Goal: Task Accomplishment & Management: Use online tool/utility

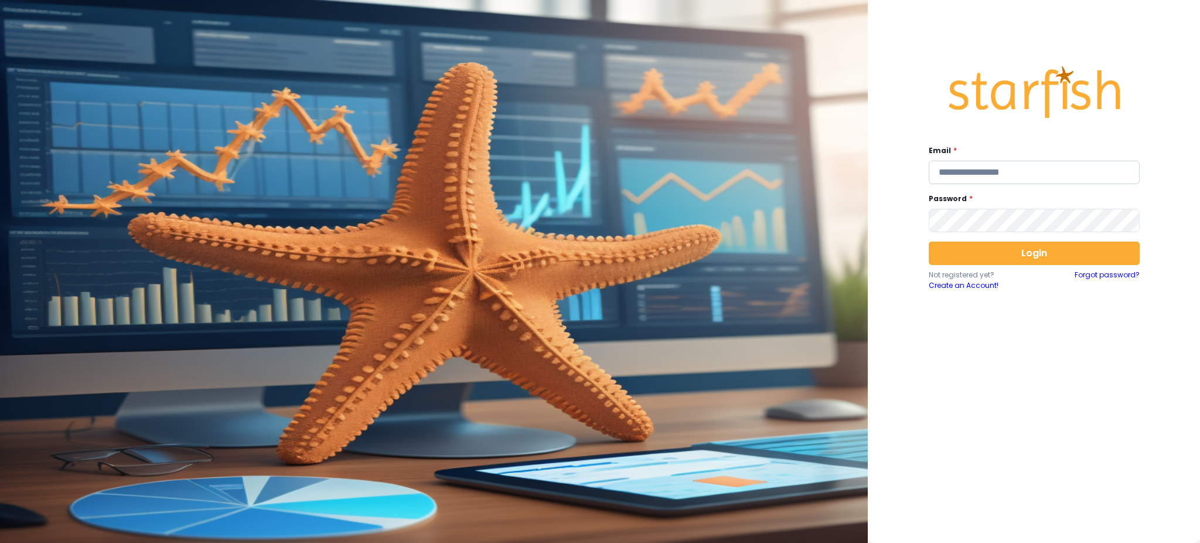
type input "**********"
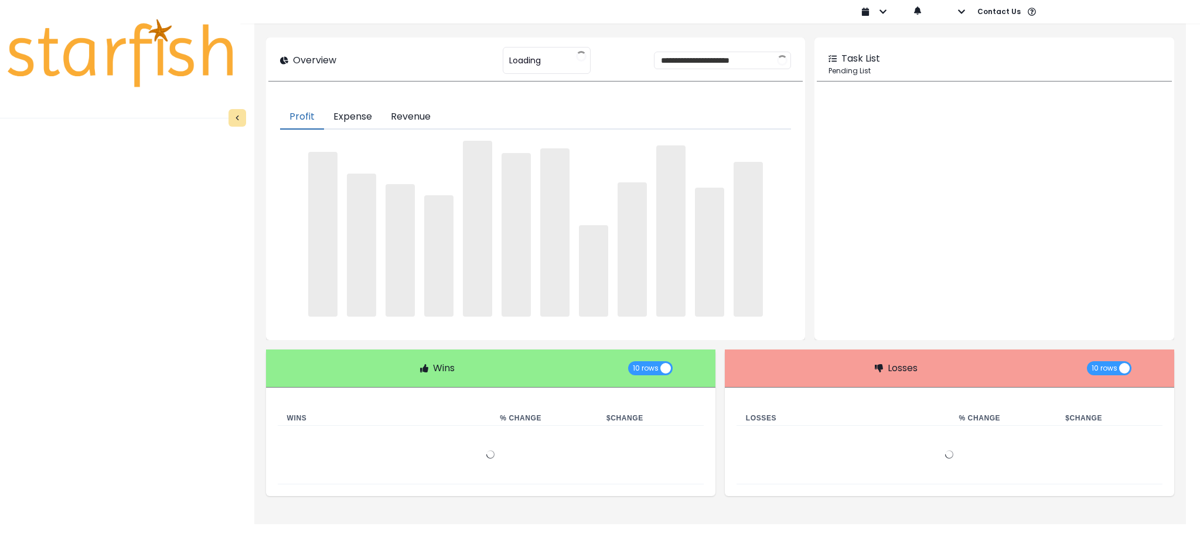
type input "********"
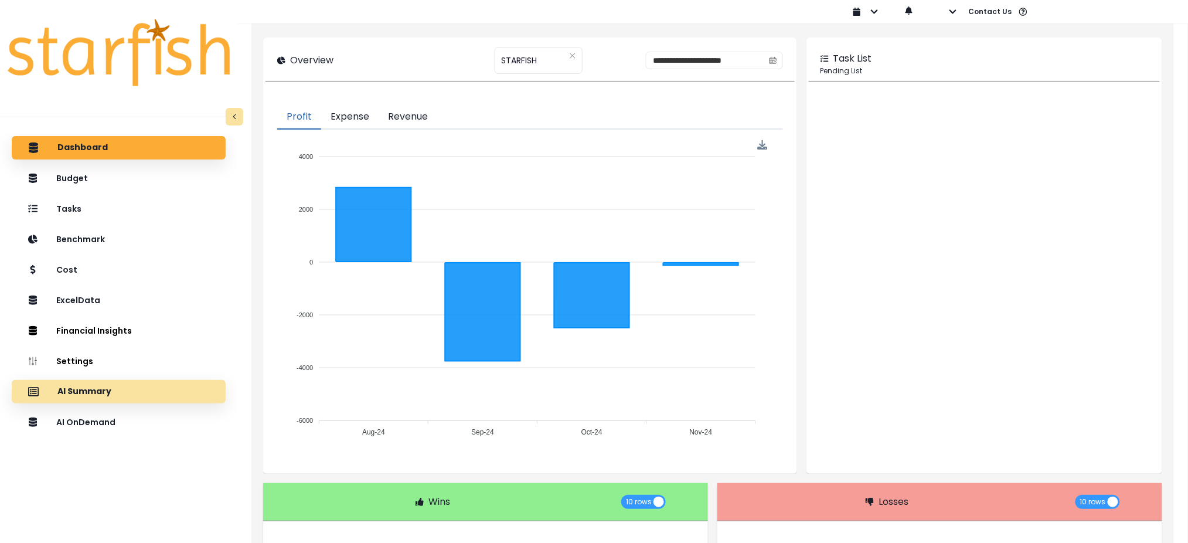
click at [135, 384] on div "AI Summary" at bounding box center [118, 391] width 195 height 25
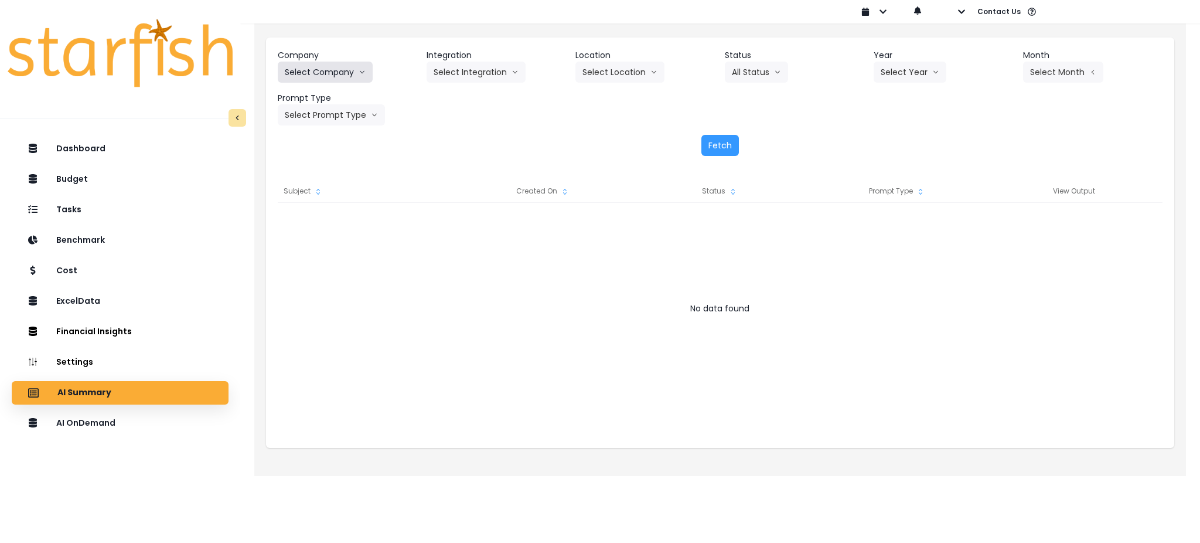
click at [342, 69] on button "Select Company" at bounding box center [325, 72] width 95 height 21
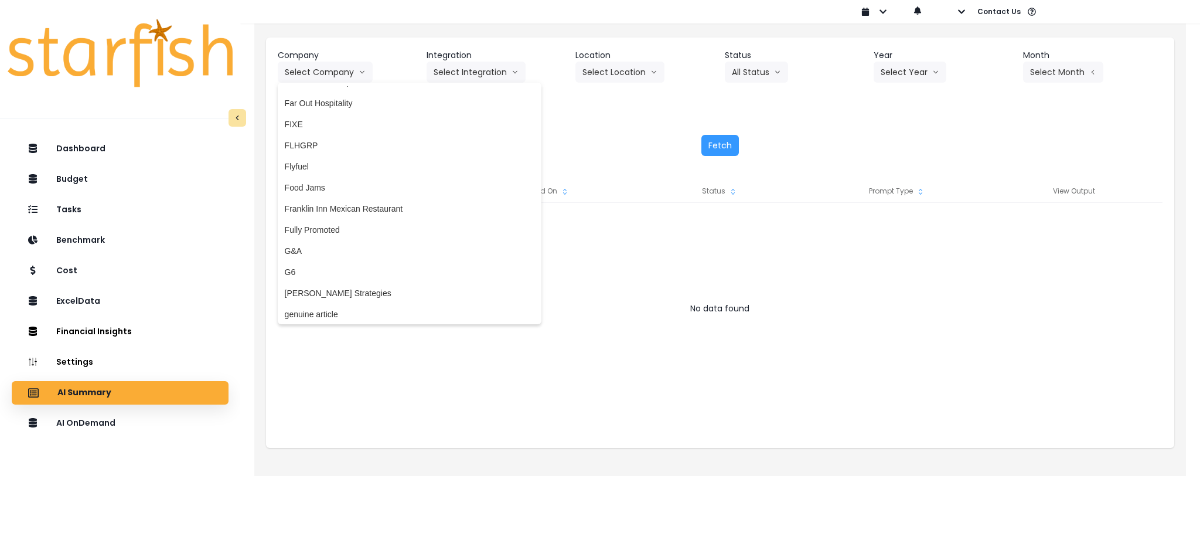
scroll to position [938, 0]
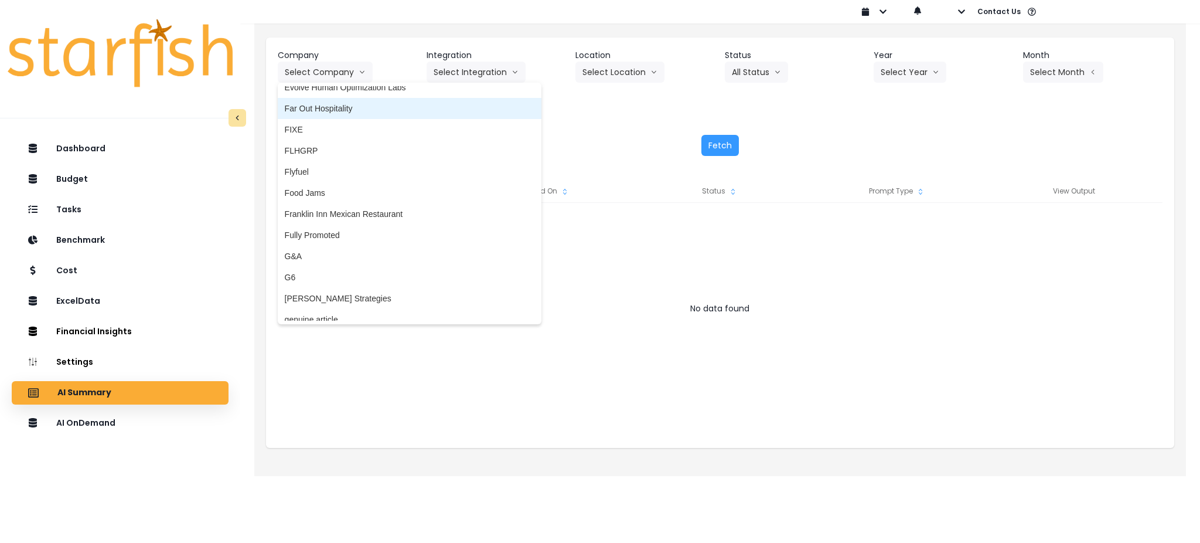
click at [335, 111] on span "Far Out Hospitality" at bounding box center [410, 109] width 250 height 12
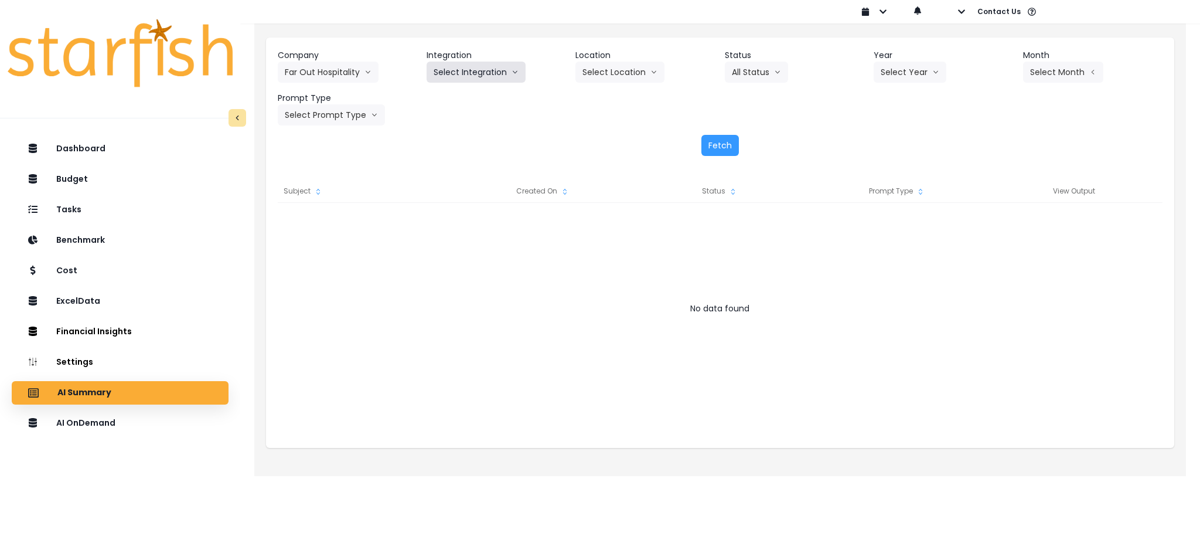
click at [465, 76] on button "Select Integration" at bounding box center [476, 72] width 99 height 21
click at [437, 101] on span "R365" at bounding box center [443, 97] width 19 height 12
click at [601, 80] on button "Select Location" at bounding box center [619, 72] width 89 height 21
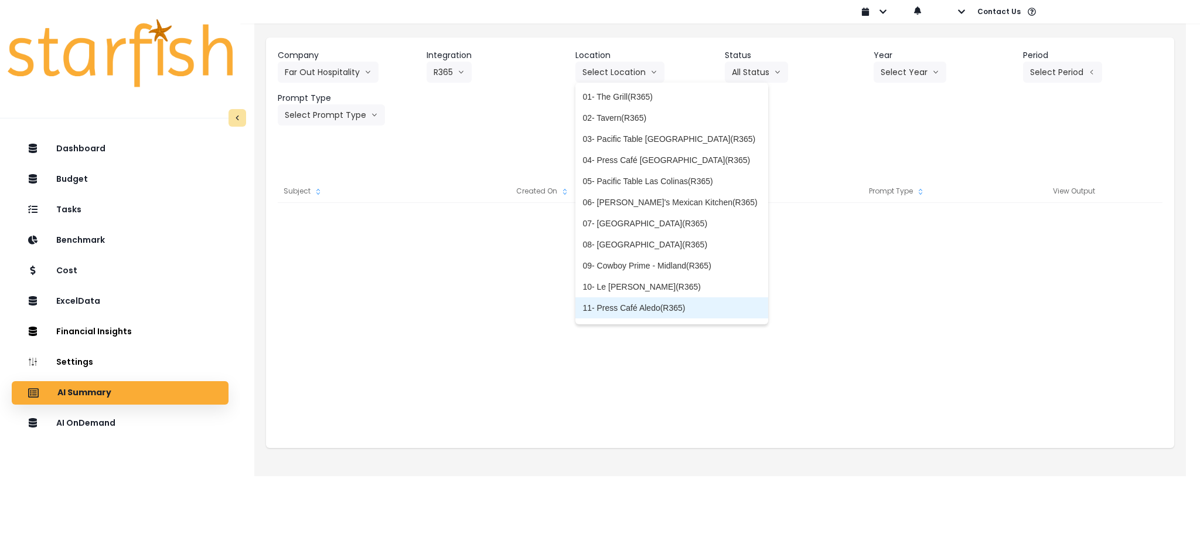
click at [626, 304] on span "11- Press Café Aledo(R365)" at bounding box center [671, 308] width 178 height 12
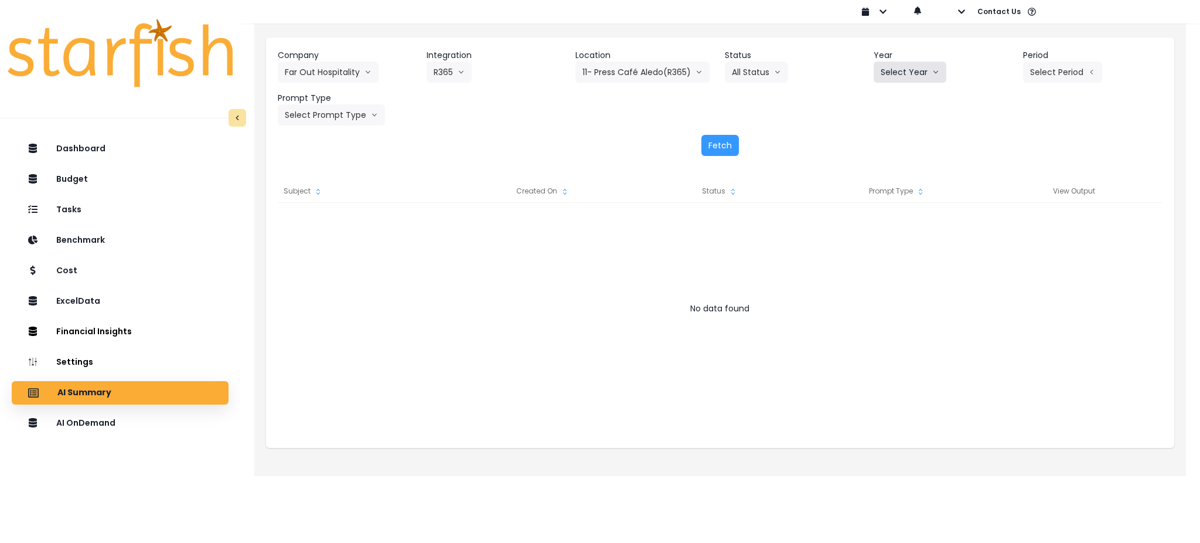
click at [893, 76] on button "Select Year" at bounding box center [910, 72] width 73 height 21
click at [889, 147] on li "2025" at bounding box center [890, 138] width 32 height 21
click at [1076, 70] on button "Select Period" at bounding box center [1062, 72] width 79 height 21
click at [1003, 196] on span "P7" at bounding box center [1008, 202] width 15 height 12
click at [339, 122] on button "Select Prompt Type" at bounding box center [331, 114] width 107 height 21
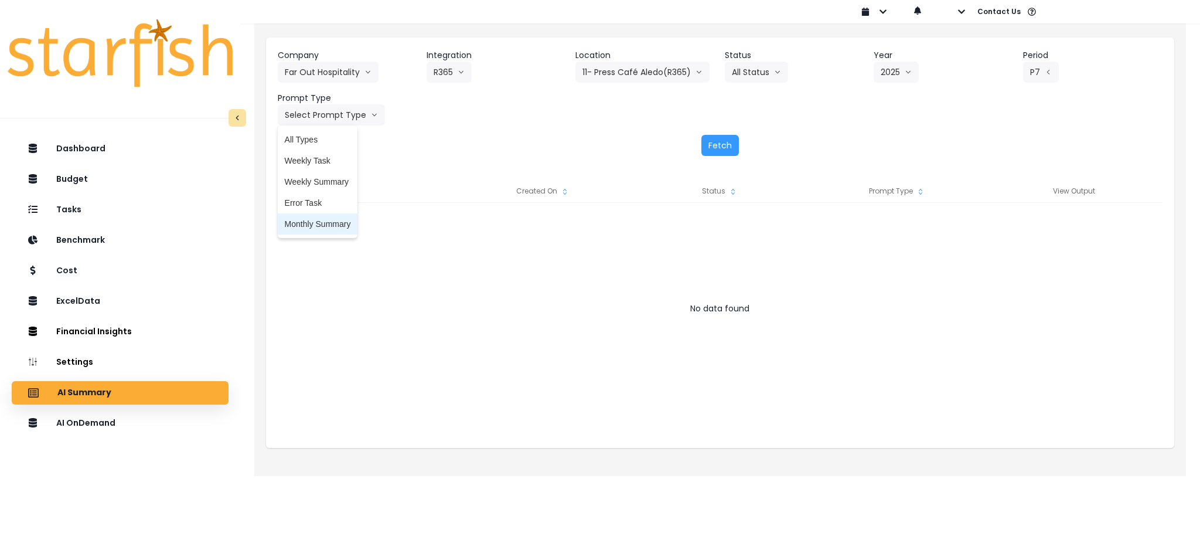
click at [313, 221] on span "Monthly Summary" at bounding box center [318, 224] width 66 height 12
click at [748, 141] on div "Fetch" at bounding box center [720, 145] width 885 height 21
click at [730, 143] on button "Fetch" at bounding box center [720, 145] width 38 height 21
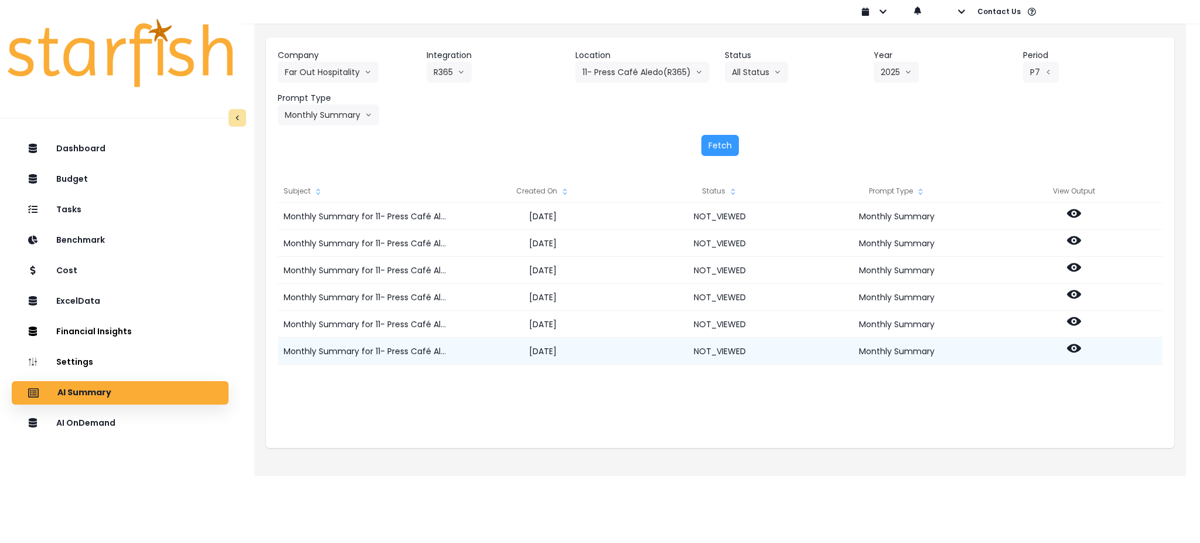
click at [1078, 344] on icon at bounding box center [1074, 348] width 14 height 14
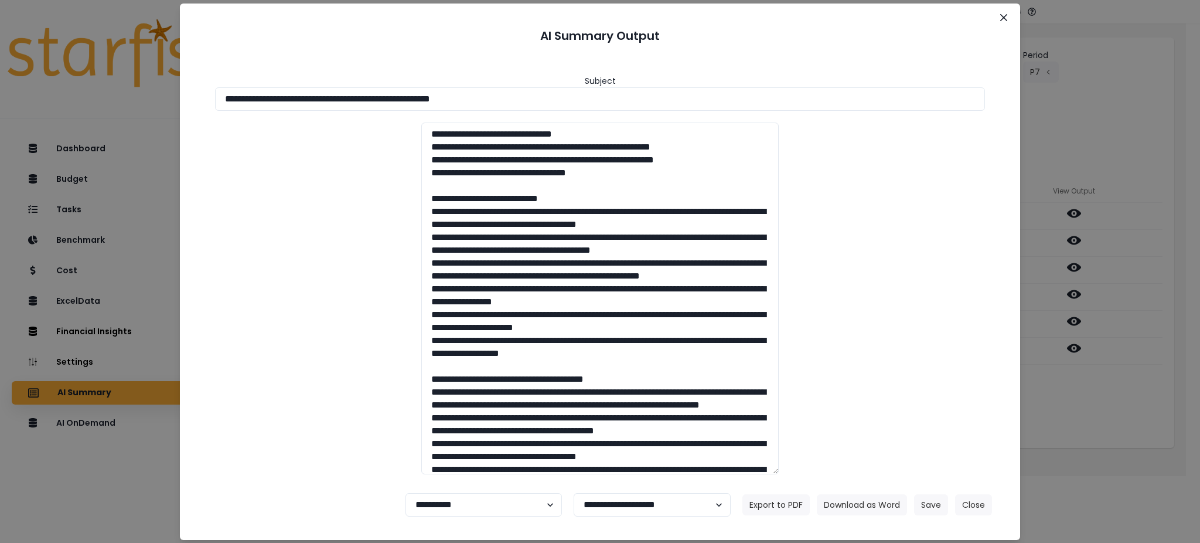
click at [347, 357] on div at bounding box center [599, 298] width 793 height 352
click at [968, 503] on button "Close" at bounding box center [973, 504] width 37 height 21
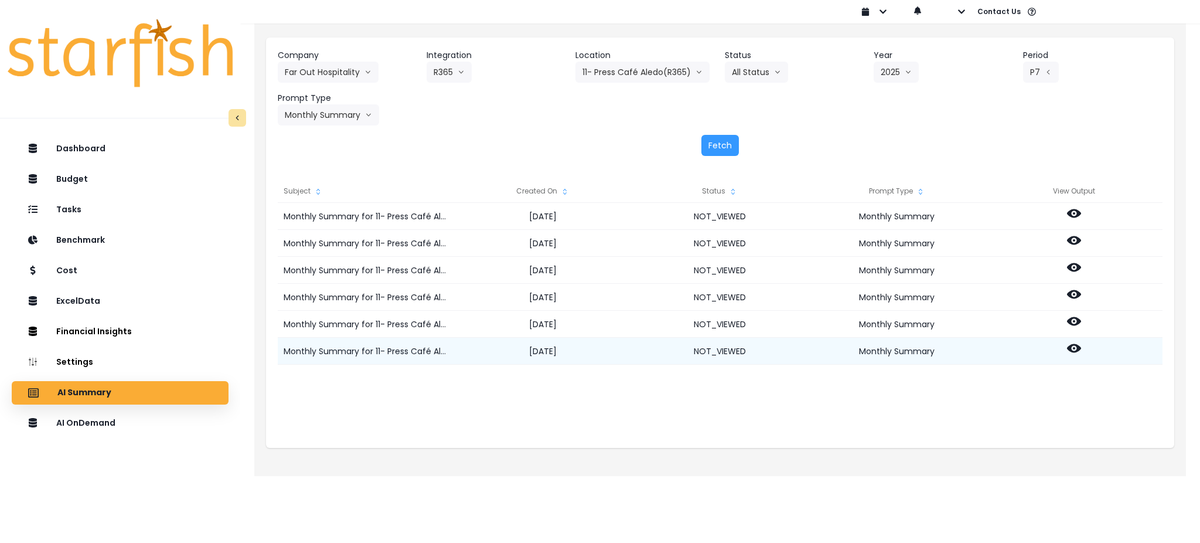
click at [1074, 343] on icon at bounding box center [1074, 348] width 14 height 14
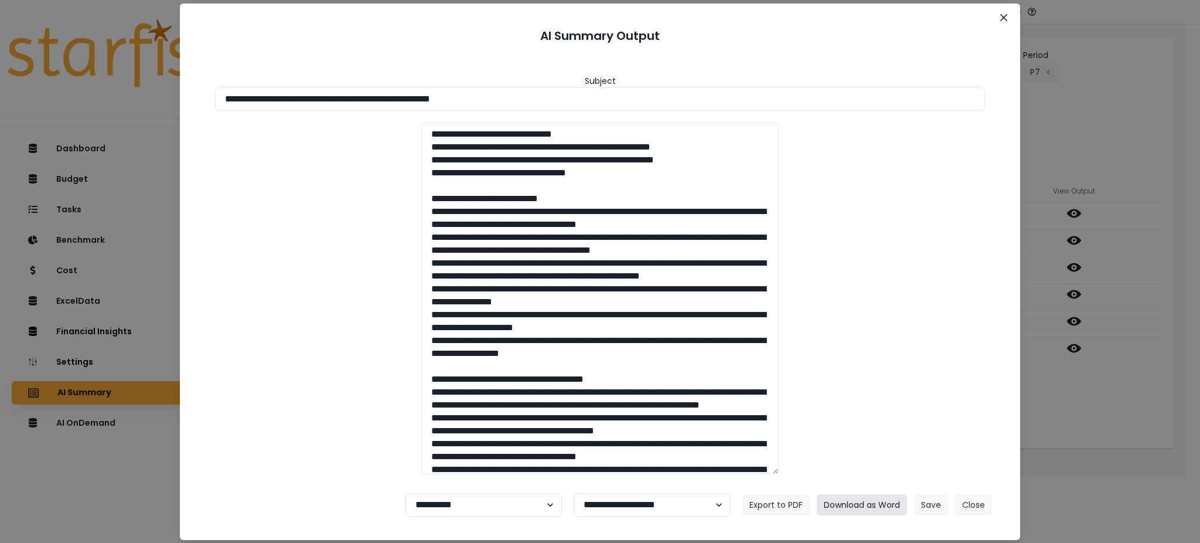
click at [885, 510] on button "Download as Word" at bounding box center [862, 504] width 90 height 21
click at [1144, 397] on div "**********" at bounding box center [600, 271] width 1200 height 543
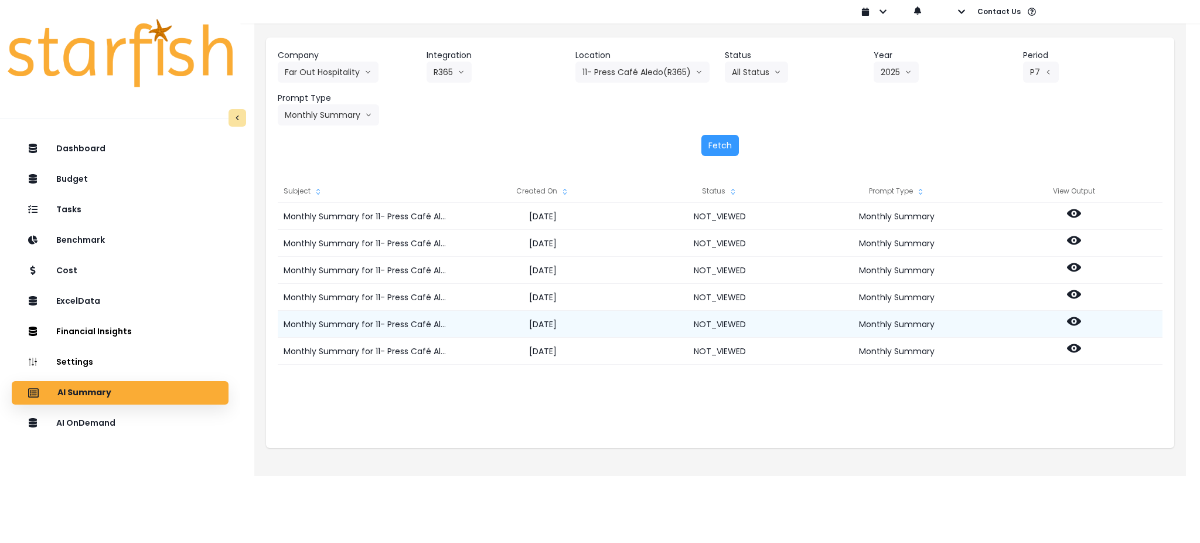
click at [1065, 316] on div at bounding box center [1074, 324] width 177 height 27
click at [1070, 316] on icon at bounding box center [1074, 321] width 14 height 14
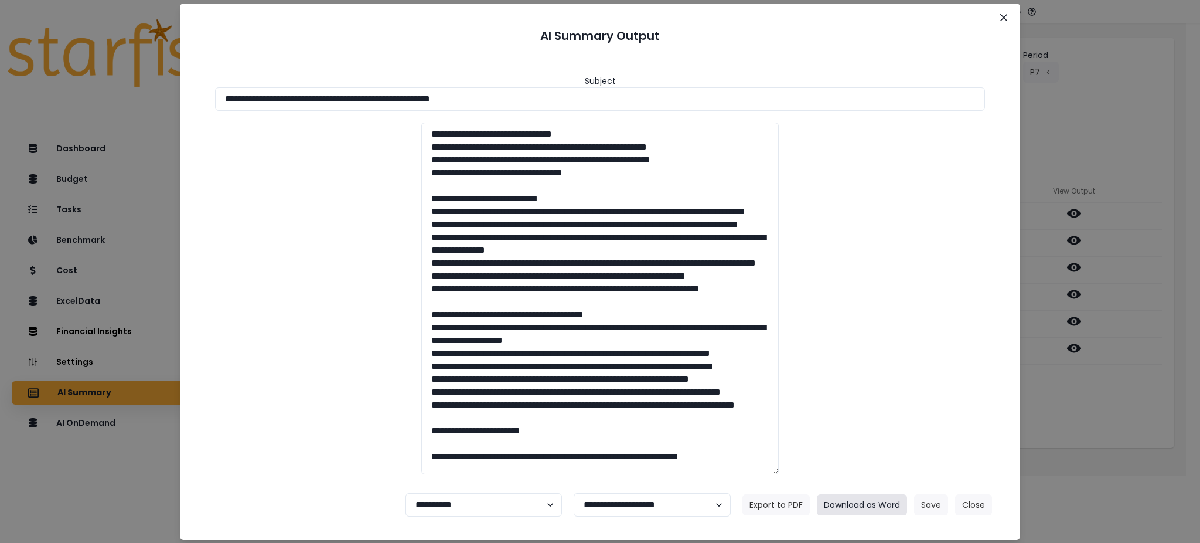
click at [877, 500] on button "Download as Word" at bounding box center [862, 504] width 90 height 21
